Goal: Check status: Check status

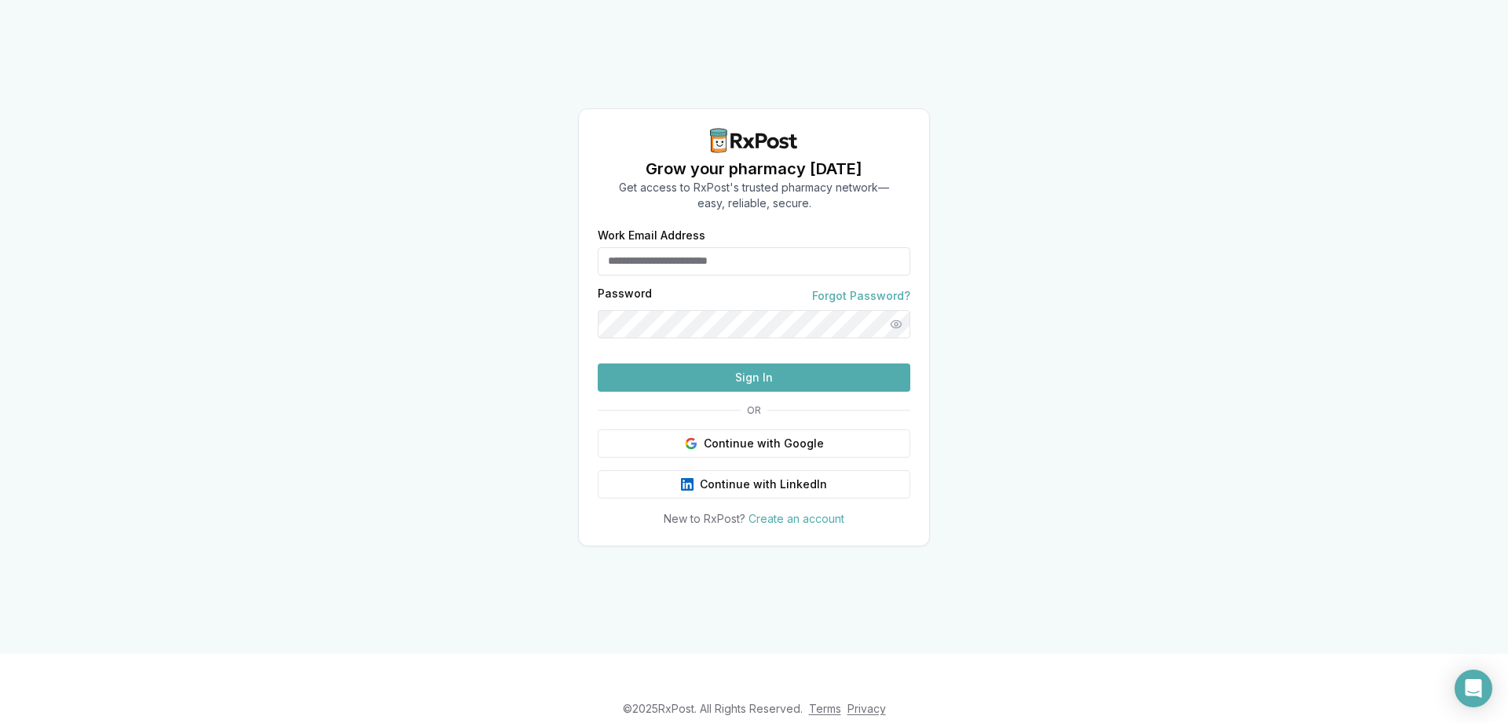
click at [698, 392] on button "Sign In" at bounding box center [754, 378] width 313 height 28
type input "**********"
click at [686, 392] on button "Sign In" at bounding box center [754, 378] width 313 height 28
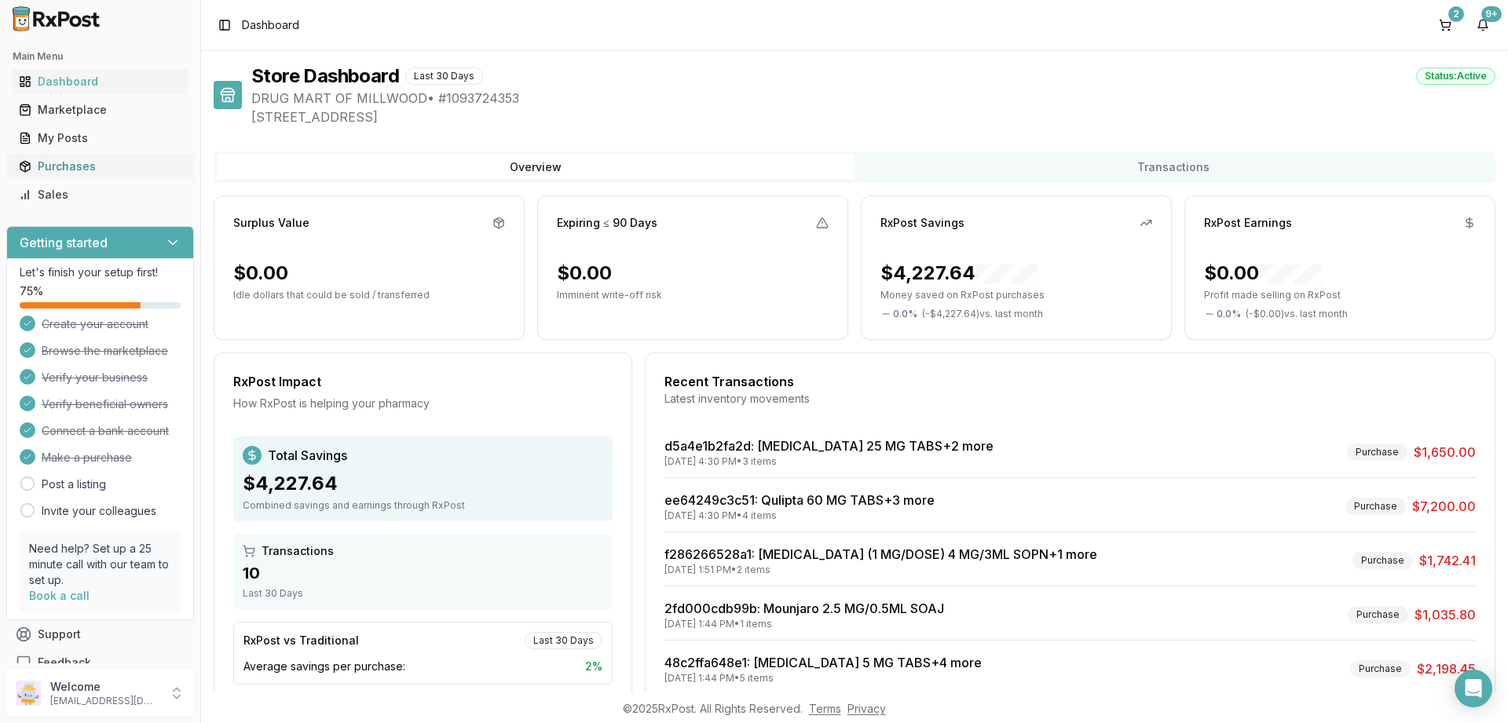
click at [74, 167] on div "Purchases" at bounding box center [100, 167] width 163 height 16
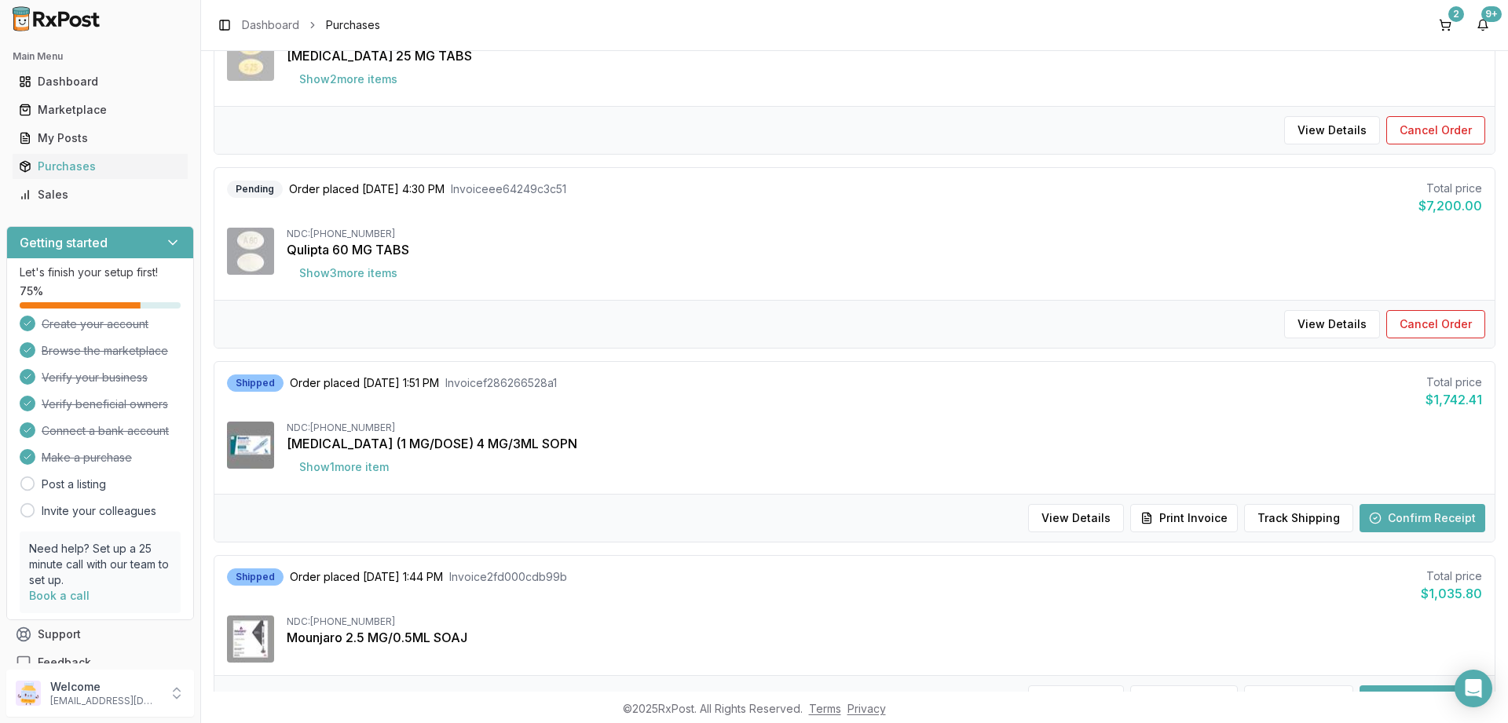
scroll to position [283, 0]
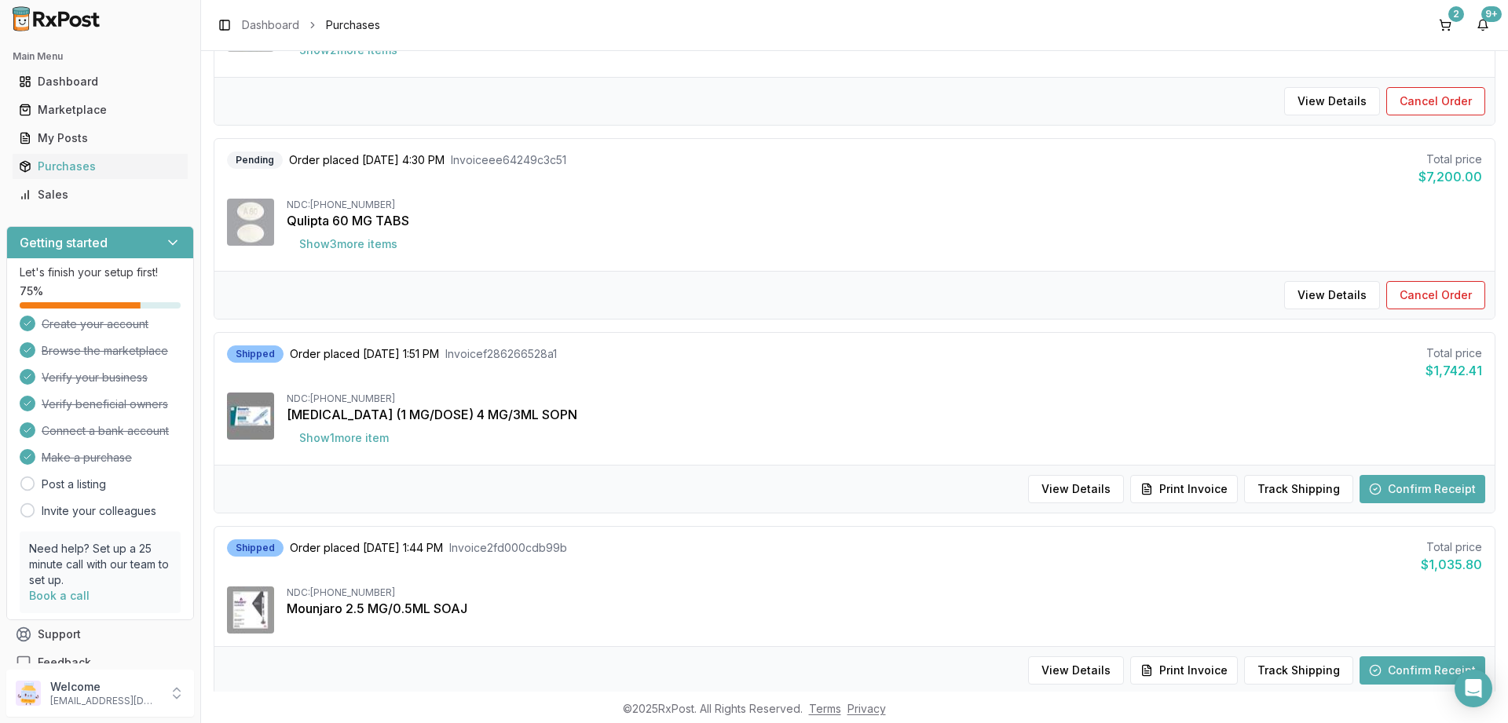
click at [1425, 484] on button "Confirm Receipt" at bounding box center [1422, 489] width 126 height 28
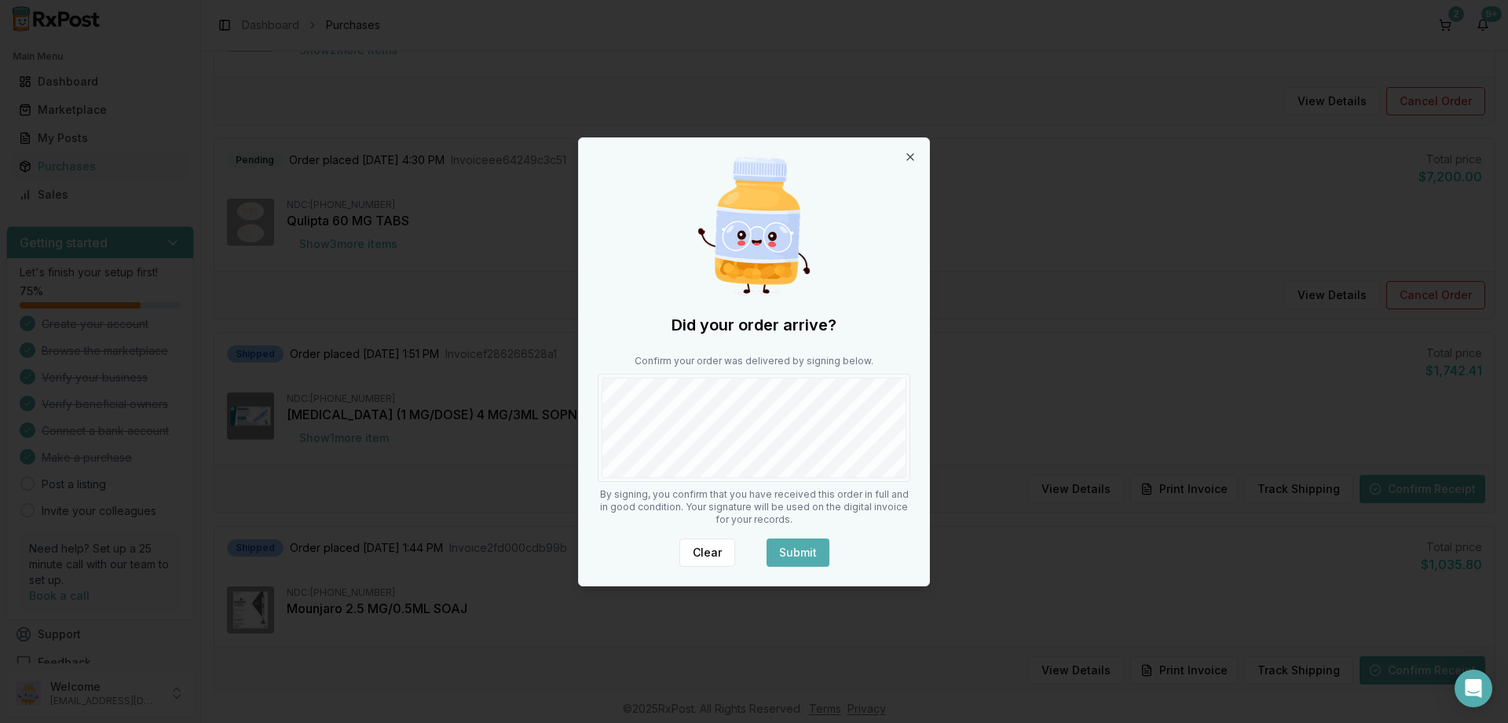
click at [792, 550] on button "Submit" at bounding box center [797, 553] width 63 height 28
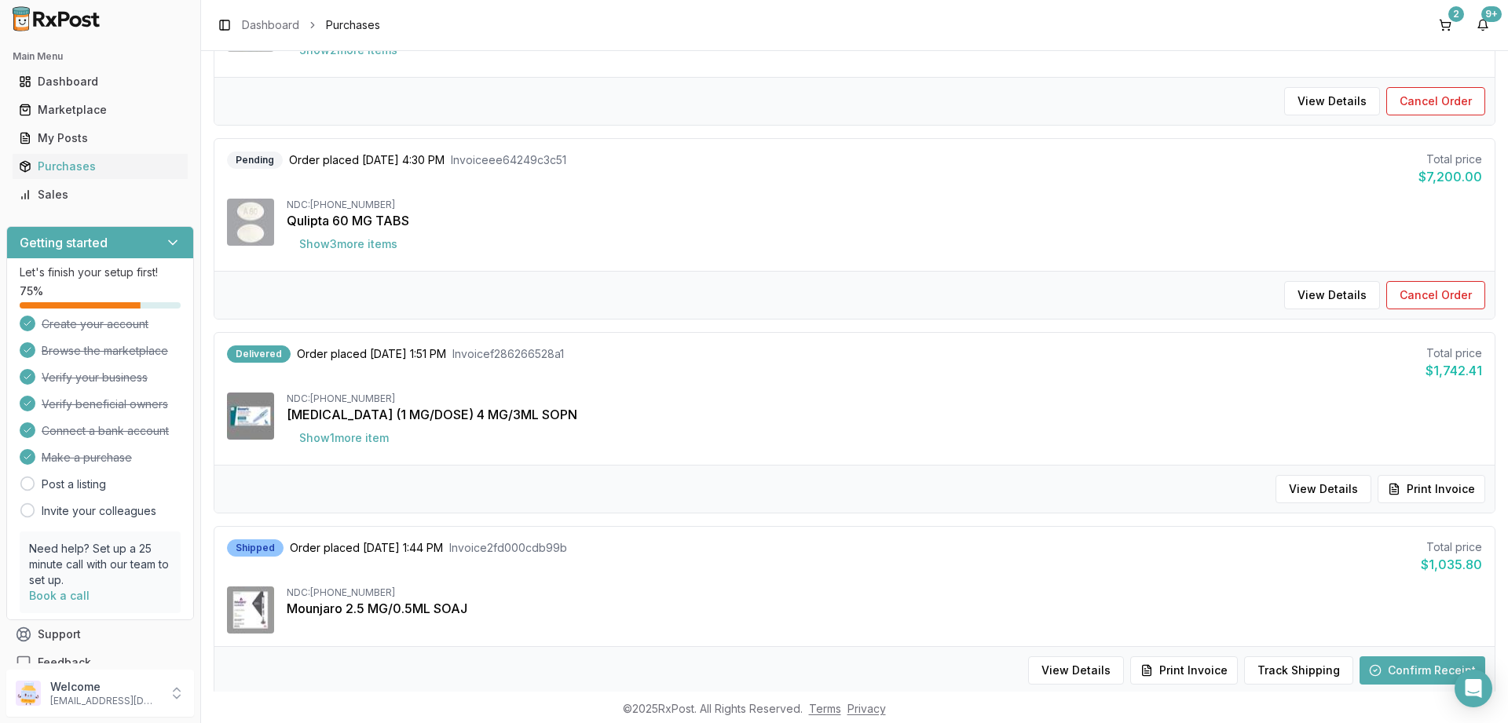
click at [1398, 675] on button "Confirm Receipt" at bounding box center [1422, 671] width 126 height 28
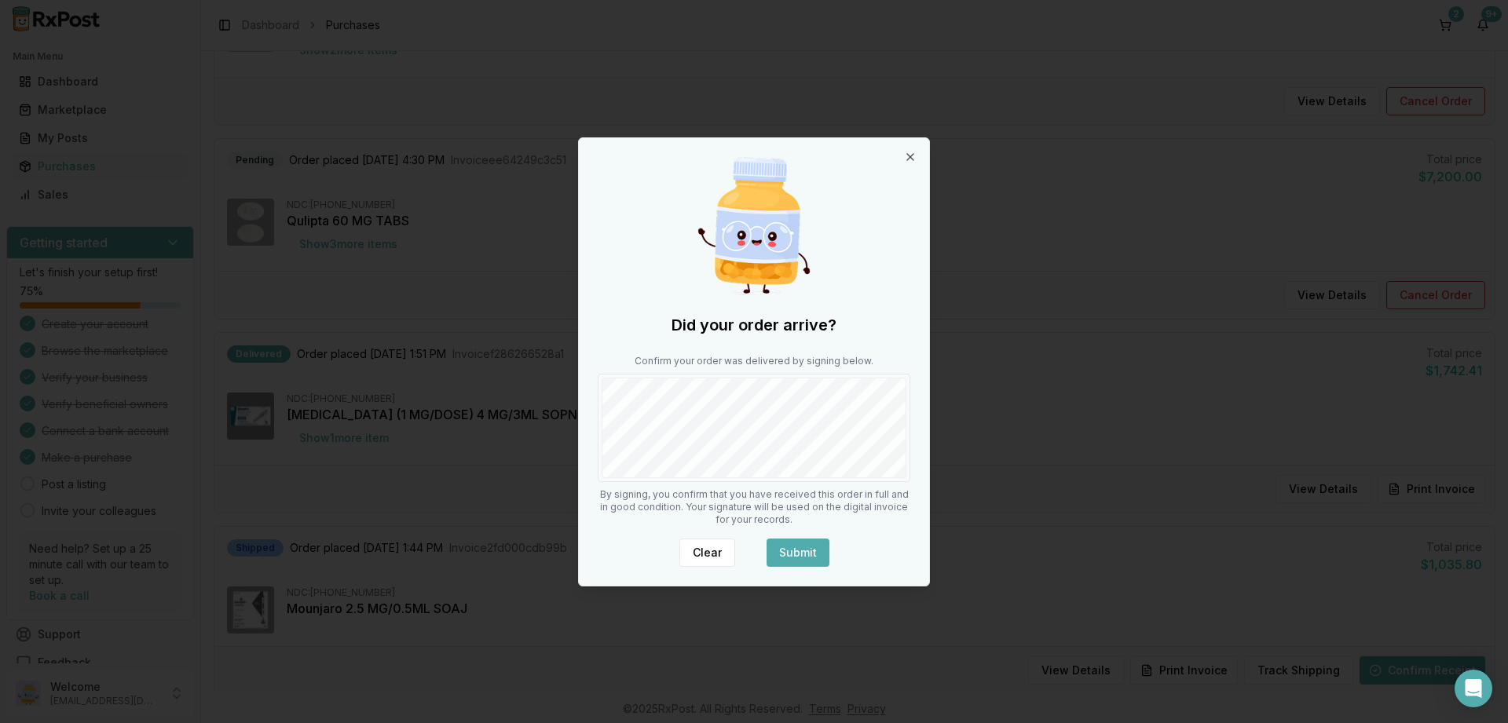
drag, startPoint x: 796, startPoint y: 555, endPoint x: 828, endPoint y: 549, distance: 32.8
click at [797, 554] on button "Submit" at bounding box center [797, 553] width 63 height 28
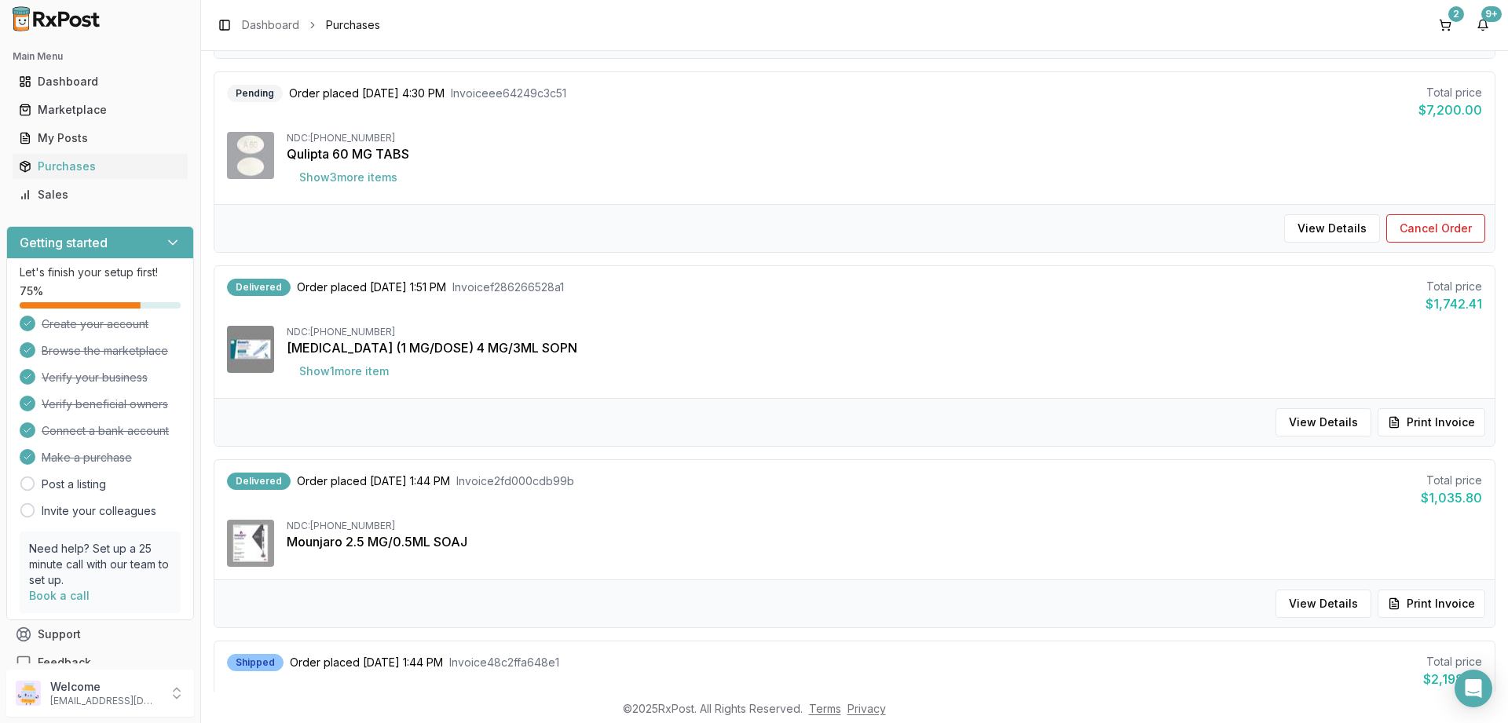
scroll to position [377, 0]
